Goal: Task Accomplishment & Management: Use online tool/utility

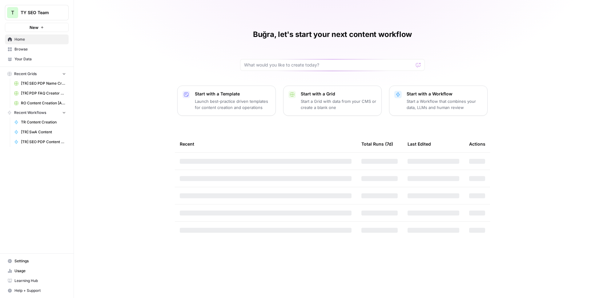
drag, startPoint x: 259, startPoint y: 34, endPoint x: 368, endPoint y: 43, distance: 109.2
click at [368, 43] on div "Buğra, let's start your next content workflow" at bounding box center [332, 50] width 185 height 41
click at [338, 33] on h1 "Buğra, let's start your next content workflow" at bounding box center [332, 35] width 159 height 10
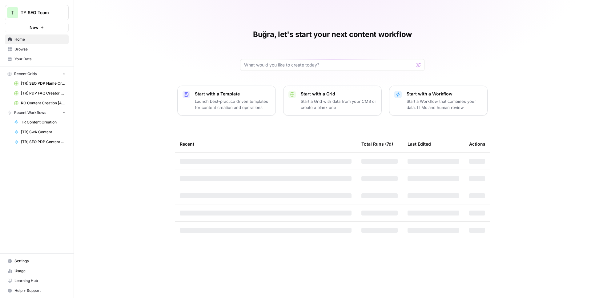
click at [40, 51] on span "Browse" at bounding box center [39, 49] width 51 height 6
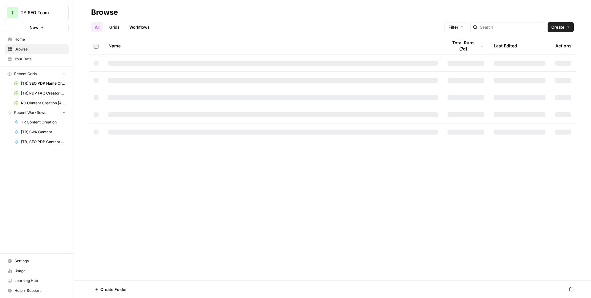
click at [47, 133] on span "[TR] SwA Content" at bounding box center [43, 132] width 45 height 6
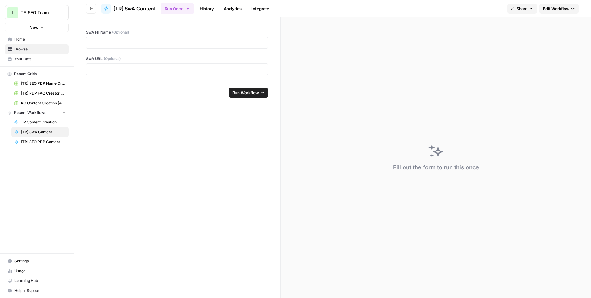
click at [151, 50] on div "SwA H1 Name (Optional) SwA URL (Optional)" at bounding box center [177, 49] width 206 height 65
click at [157, 40] on p at bounding box center [177, 43] width 174 height 6
click at [531, 7] on icon "button" at bounding box center [531, 9] width 4 height 4
click at [61, 71] on button "Recent Grids" at bounding box center [37, 73] width 64 height 9
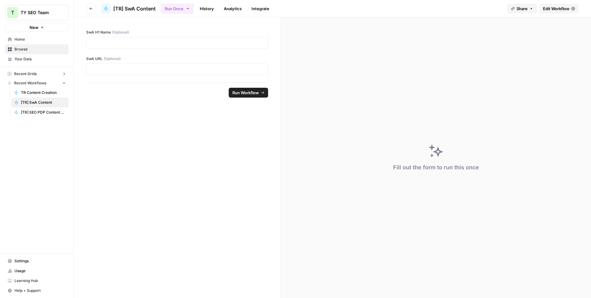
click at [61, 71] on button "Recent Grids" at bounding box center [37, 73] width 64 height 9
click at [53, 110] on button "Recent Workflows" at bounding box center [37, 112] width 64 height 9
click at [90, 7] on icon "button" at bounding box center [91, 9] width 4 height 4
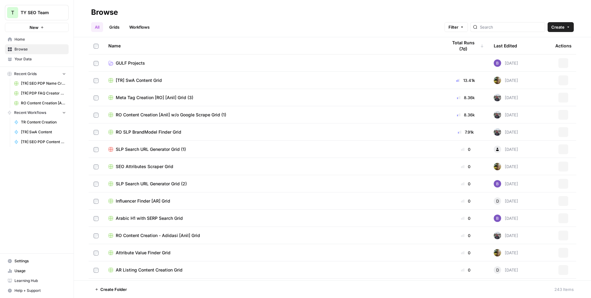
click at [115, 27] on link "Grids" at bounding box center [115, 27] width 18 height 10
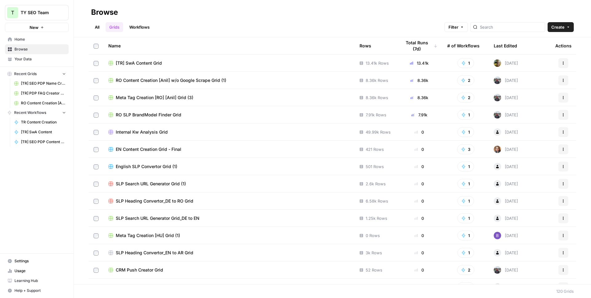
click at [140, 64] on span "[TR] SwA Content Grid" at bounding box center [139, 63] width 46 height 6
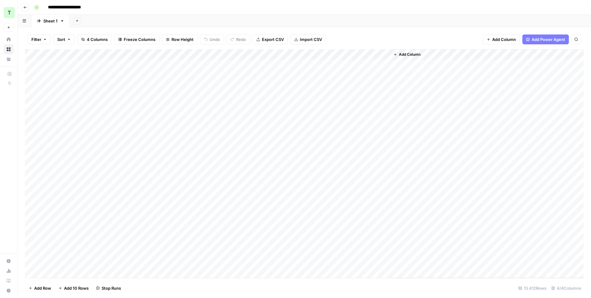
click at [362, 65] on div "Add Column" at bounding box center [304, 163] width 558 height 229
click at [308, 62] on div "Add Column" at bounding box center [304, 163] width 558 height 229
click at [321, 54] on div "Add Column" at bounding box center [304, 163] width 558 height 229
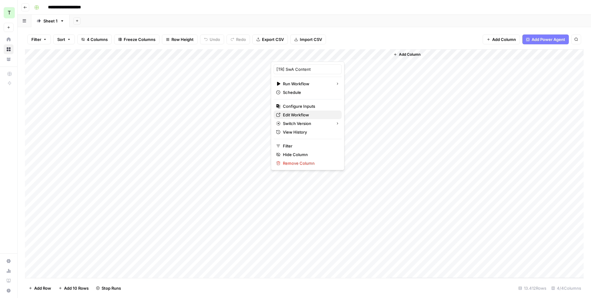
click at [297, 115] on span "Edit Workflow" at bounding box center [310, 115] width 54 height 6
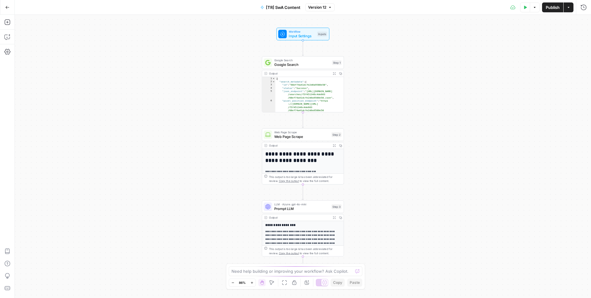
click at [285, 5] on span "[TR] SwA Content" at bounding box center [283, 7] width 34 height 6
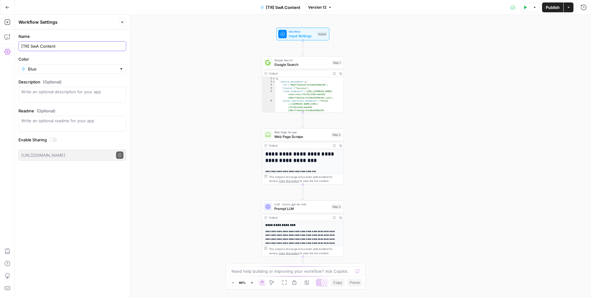
click at [48, 44] on input "[TR] SwA Content" at bounding box center [72, 46] width 102 height 6
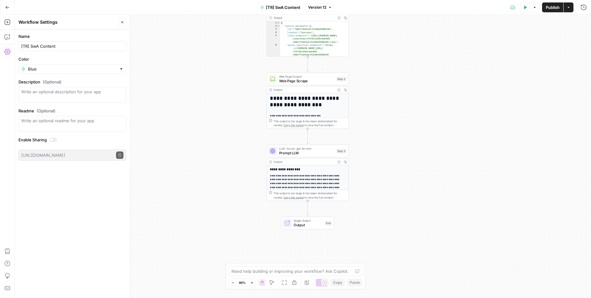
click at [534, 7] on icon "button" at bounding box center [534, 7] width 2 height 1
click at [568, 7] on icon "button" at bounding box center [568, 7] width 2 height 1
